Goal: Answer question/provide support: Share knowledge or assist other users

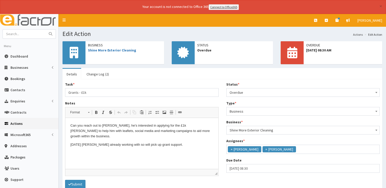
scroll to position [17, 0]
click at [40, 31] on input "text" at bounding box center [24, 34] width 43 height 9
type input "callum"
click at [45, 30] on button "submit" at bounding box center [50, 34] width 10 height 9
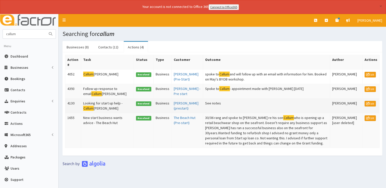
click at [95, 113] on td "Looking for start up help - [PERSON_NAME]" at bounding box center [107, 105] width 53 height 15
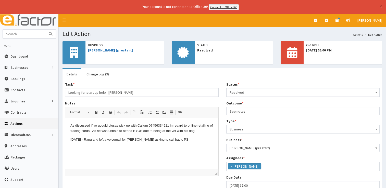
scroll to position [27, 0]
click at [110, 50] on link "[PERSON_NAME] (prestart)" at bounding box center [110, 50] width 45 height 5
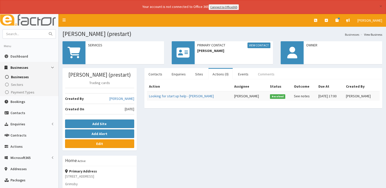
click at [266, 73] on link "Comments" at bounding box center [266, 74] width 25 height 11
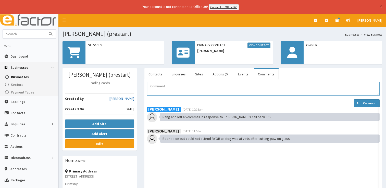
click at [176, 85] on textarea "Comment" at bounding box center [263, 89] width 232 height 14
click at [23, 31] on input "text" at bounding box center [24, 34] width 43 height 9
type input "callum"
click at [45, 30] on button "submit" at bounding box center [50, 34] width 10 height 9
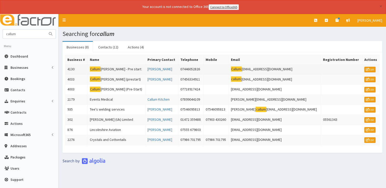
click at [120, 69] on td "Callum Wright - Pre start" at bounding box center [116, 69] width 58 height 10
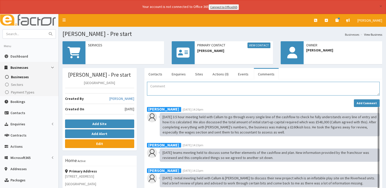
click at [169, 85] on textarea "Comment" at bounding box center [263, 89] width 232 height 14
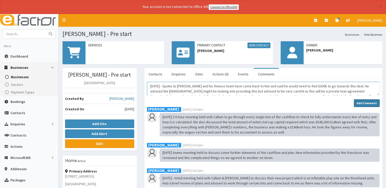
type textarea "29/08/2025 - Spoke to Callum and his finance team have come back to him and sai…"
click at [371, 103] on strong "Add Comment" at bounding box center [366, 103] width 20 height 4
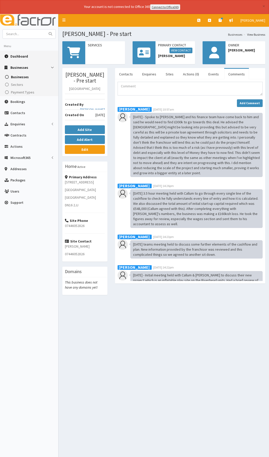
click at [16, 59] on link "Dashboard" at bounding box center [29, 56] width 58 height 11
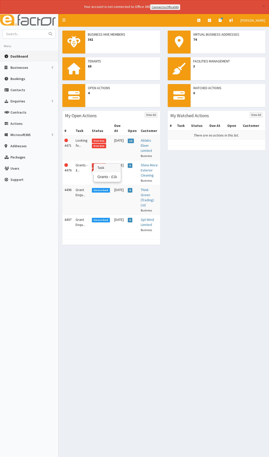
click at [89, 166] on td "Grants - £..." at bounding box center [82, 172] width 16 height 25
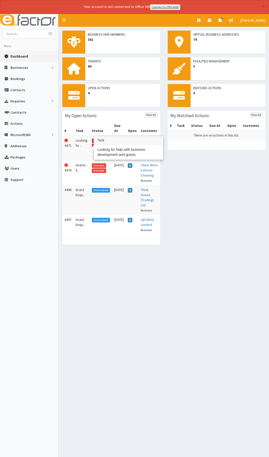
click at [83, 142] on td "Looking fo..." at bounding box center [82, 148] width 16 height 25
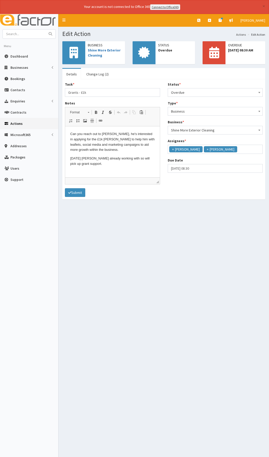
scroll to position [18, 0]
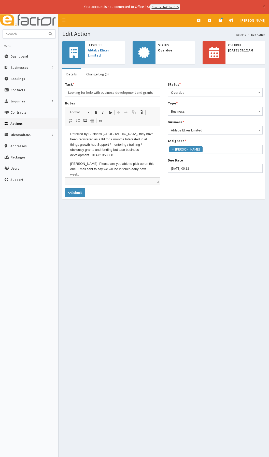
scroll to position [28, 0]
click at [24, 36] on input "text" at bounding box center [24, 34] width 43 height 9
type input "aveum"
click at [45, 30] on button "submit" at bounding box center [50, 34] width 10 height 9
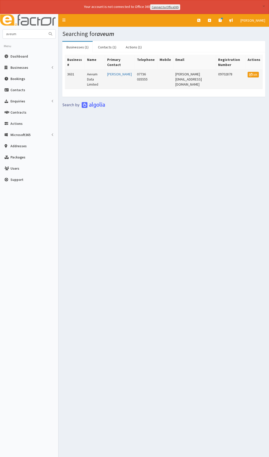
click at [96, 75] on td "Aevum Data Limited" at bounding box center [95, 79] width 20 height 20
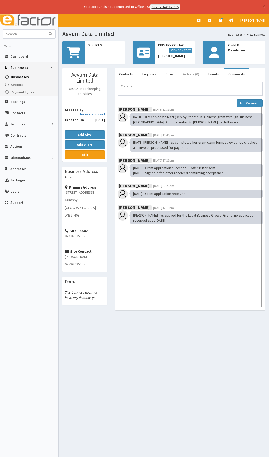
click at [188, 73] on link "Actions (0)" at bounding box center [191, 74] width 24 height 11
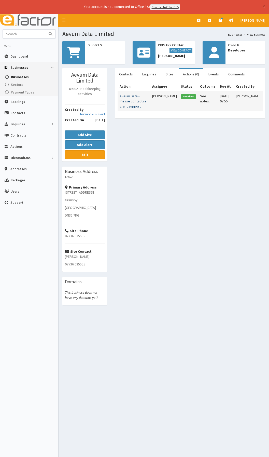
click at [126, 96] on link "Aveum Data - Please contact re grant support" at bounding box center [133, 101] width 27 height 15
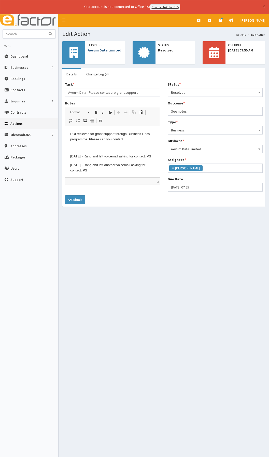
click at [108, 50] on link "Aevum Data Limited" at bounding box center [105, 50] width 34 height 5
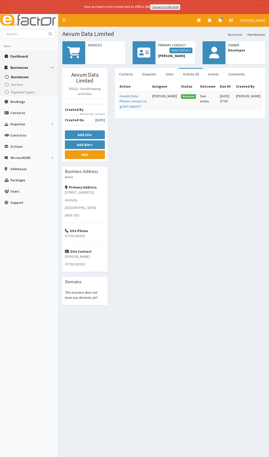
click at [21, 56] on span "Dashboard" at bounding box center [19, 56] width 18 height 5
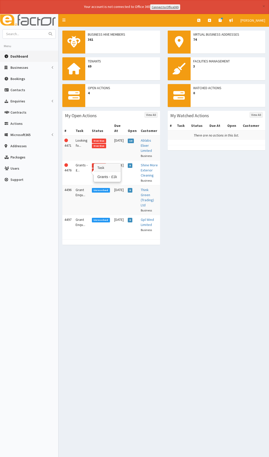
click at [75, 163] on td "Grants - £..." at bounding box center [82, 172] width 16 height 25
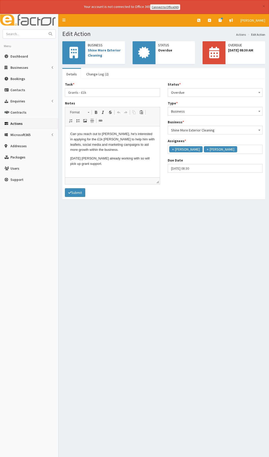
scroll to position [18, 0]
click at [106, 167] on body "Can you reach out to Josh Blow, he's interested in applying for the £1k grant m…" at bounding box center [112, 153] width 85 height 44
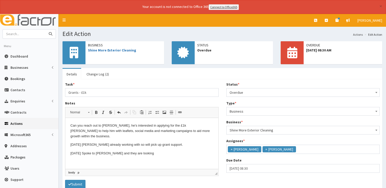
click at [25, 36] on input "text" at bounding box center [24, 34] width 43 height 9
click at [15, 34] on input "text" at bounding box center [24, 34] width 43 height 9
click at [103, 49] on link "Shine More Exterior Cleaning" at bounding box center [112, 50] width 48 height 5
click at [26, 33] on input "text" at bounding box center [24, 34] width 43 height 9
type input "aevum"
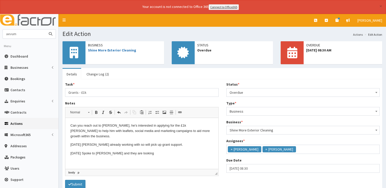
click at [45, 30] on button "submit" at bounding box center [50, 34] width 10 height 9
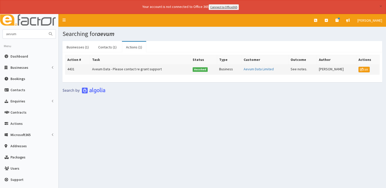
click at [110, 67] on td "Aveum Data - Please contact re grant support" at bounding box center [140, 69] width 100 height 10
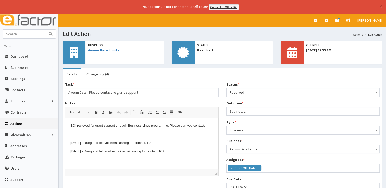
scroll to position [27, 0]
click at [108, 52] on link "Aevum Data Limited" at bounding box center [105, 50] width 34 height 5
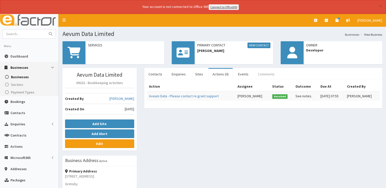
click at [260, 71] on link "Comments" at bounding box center [266, 74] width 25 height 11
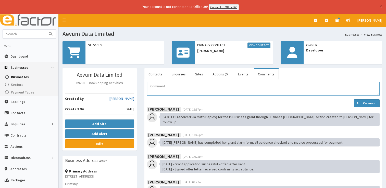
click at [199, 92] on textarea "Comment" at bounding box center [263, 89] width 232 height 14
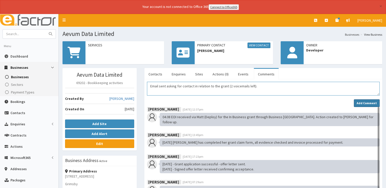
type textarea "Email sent asking for contact in relation to the grant (2 voicemails left)."
click at [362, 105] on button "Add Comment" at bounding box center [366, 103] width 26 height 8
